Goal: Information Seeking & Learning: Learn about a topic

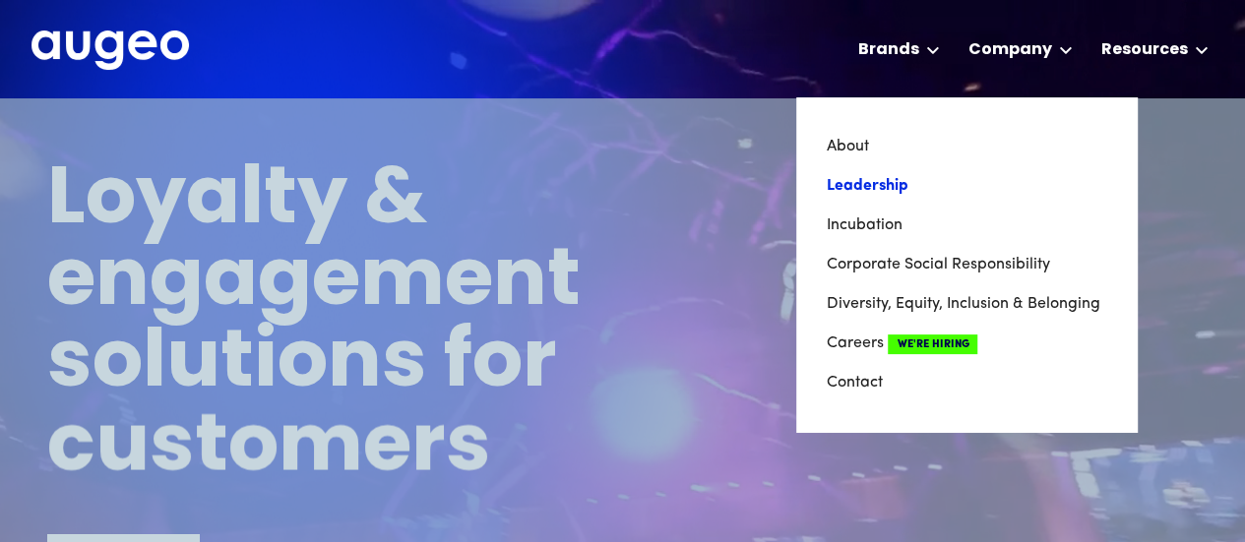
click at [903, 182] on link "Leadership" at bounding box center [966, 185] width 281 height 39
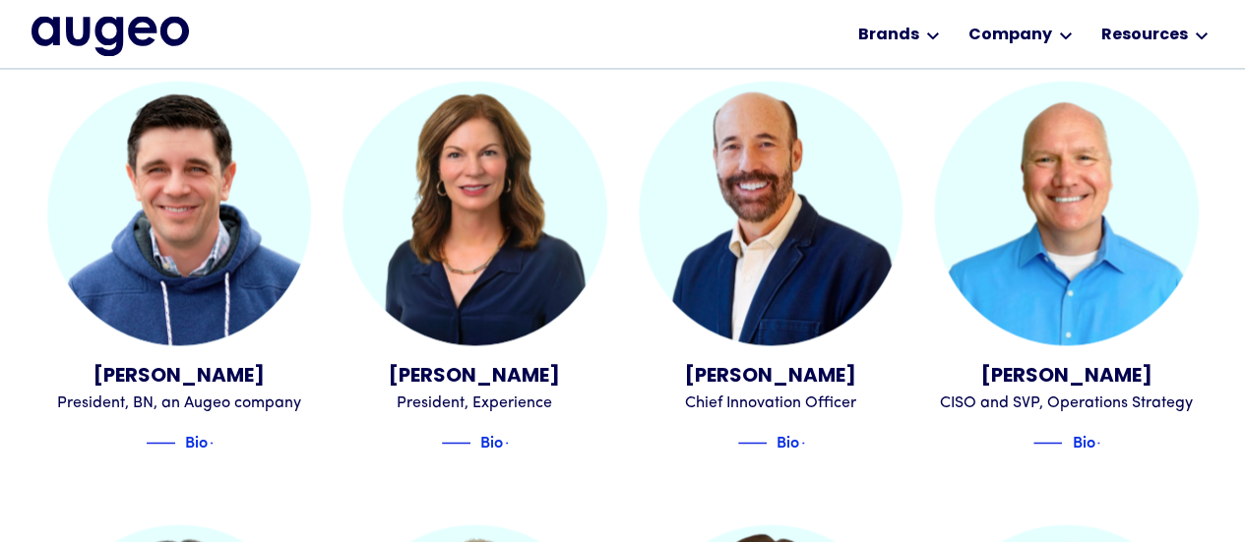
scroll to position [1531, 0]
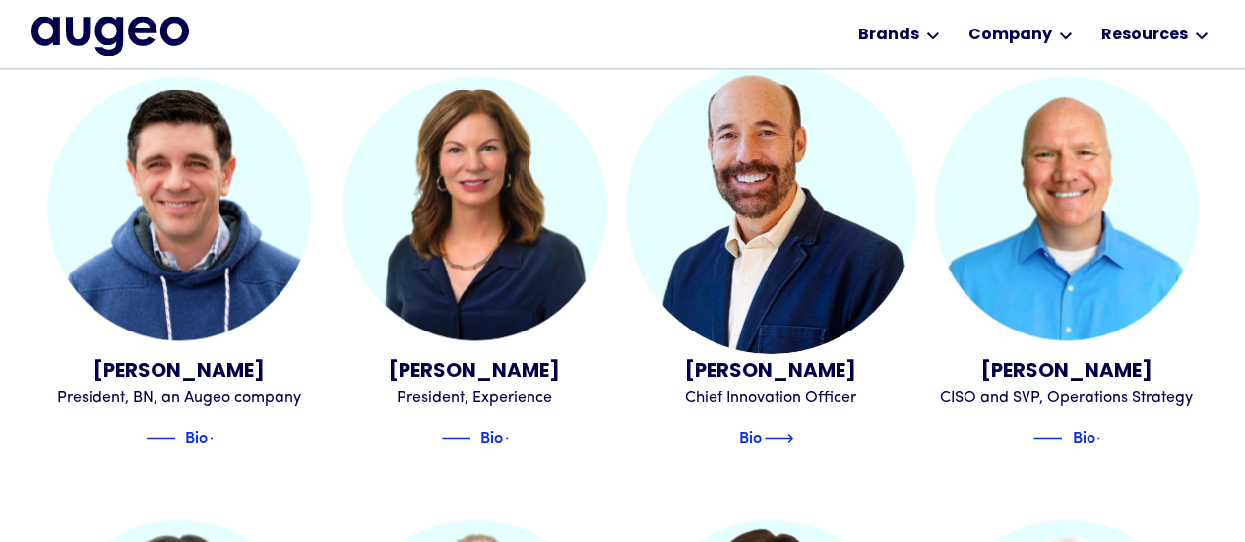
click at [761, 423] on div "Bio" at bounding box center [750, 435] width 23 height 24
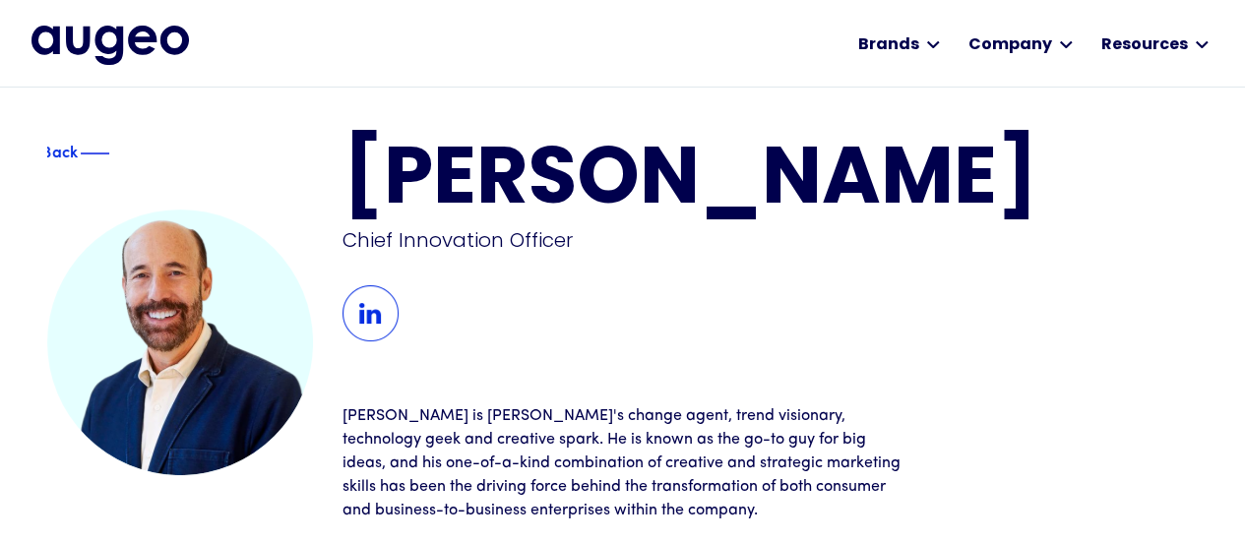
scroll to position [7, 0]
